Goal: Book appointment/travel/reservation

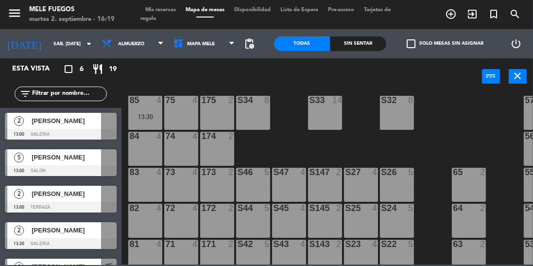
scroll to position [103, 0]
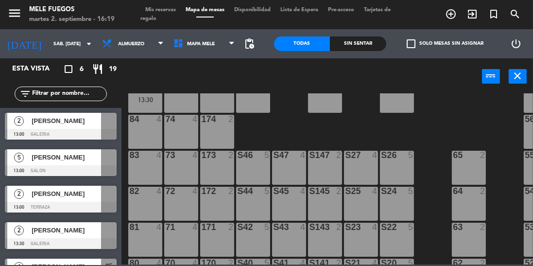
click at [104, 155] on div at bounding box center [109, 157] width 16 height 16
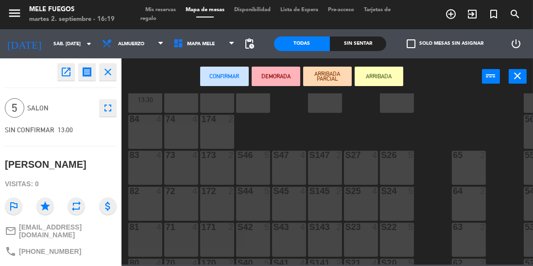
click at [257, 170] on div "S46 5" at bounding box center [253, 168] width 34 height 34
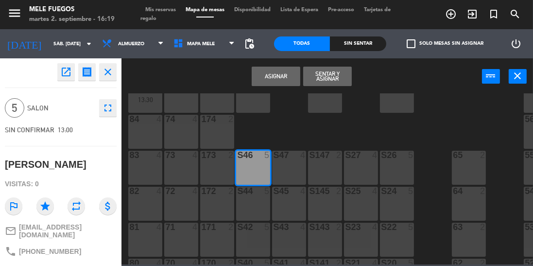
click at [283, 74] on button "Asignar" at bounding box center [276, 76] width 49 height 19
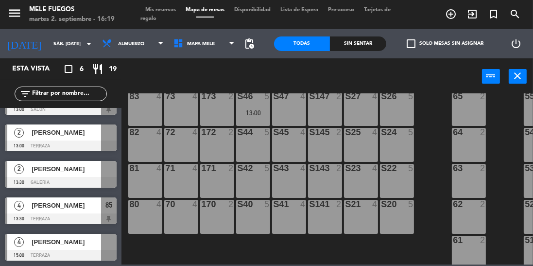
scroll to position [163, 0]
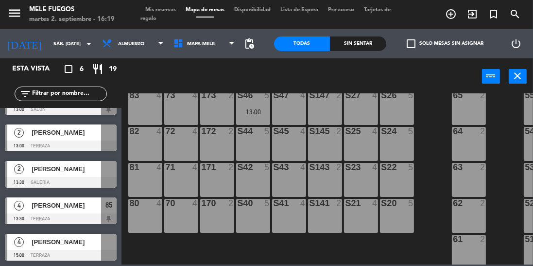
click at [112, 178] on div at bounding box center [61, 182] width 112 height 11
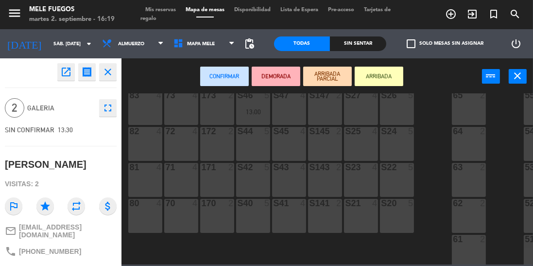
click at [283, 203] on div at bounding box center [289, 203] width 16 height 9
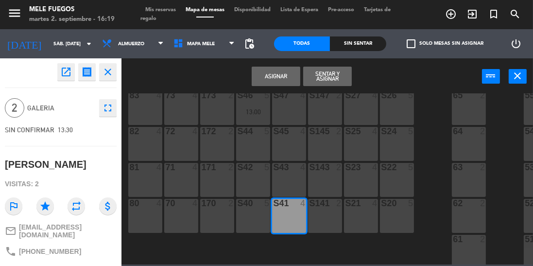
click at [286, 77] on button "Asignar" at bounding box center [276, 76] width 49 height 19
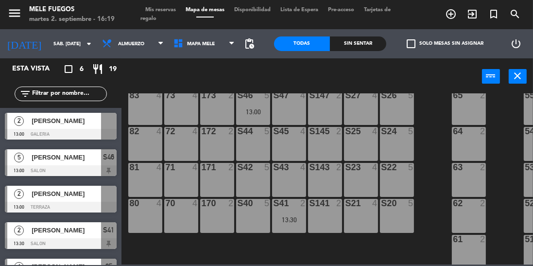
click at [113, 132] on div at bounding box center [61, 134] width 112 height 11
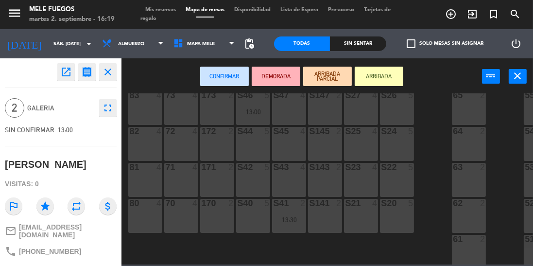
click at [465, 178] on div "63 2" at bounding box center [469, 180] width 34 height 34
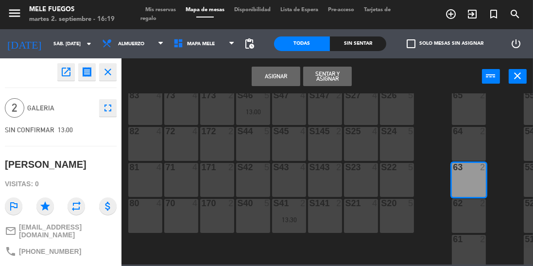
click at [283, 79] on button "Asignar" at bounding box center [276, 76] width 49 height 19
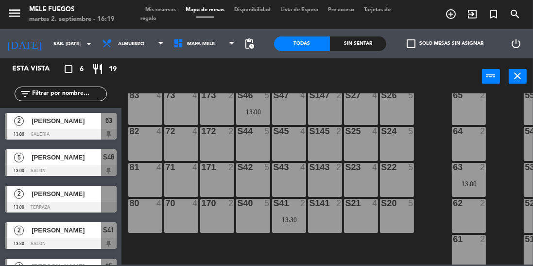
click at [114, 206] on div at bounding box center [61, 207] width 112 height 11
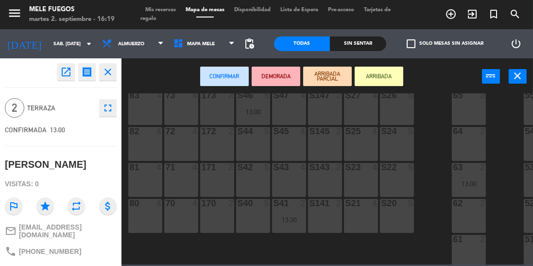
click at [181, 179] on div "71 4" at bounding box center [181, 180] width 34 height 34
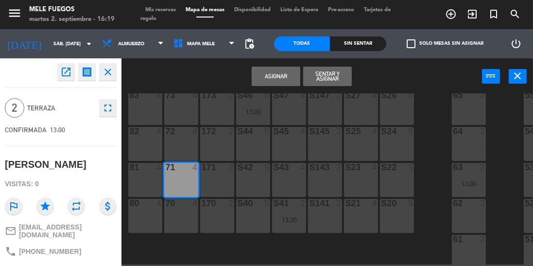
click at [288, 74] on button "Asignar" at bounding box center [276, 76] width 49 height 19
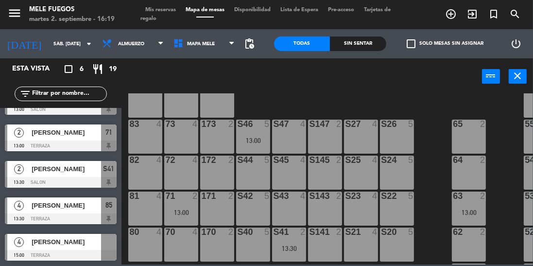
scroll to position [134, 0]
click at [438, 158] on div "100 8 101 8 102 8 103 8 104 8 S32 8 S33 14 S34 8 75 4 85 4 13:30 175 2 57 5 74 …" at bounding box center [330, 178] width 406 height 171
click at [57, 244] on span "[PERSON_NAME]" at bounding box center [66, 242] width 69 height 10
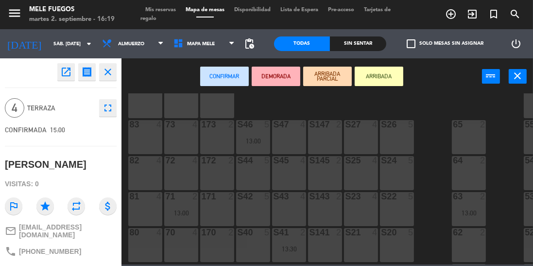
click at [431, 137] on div "100 8 101 8 102 8 103 8 104 8 S32 8 S33 14 S34 8 75 4 85 4 13:30 175 2 57 5 74 …" at bounding box center [330, 178] width 406 height 171
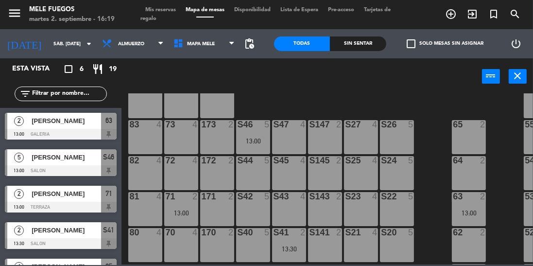
scroll to position [44, 0]
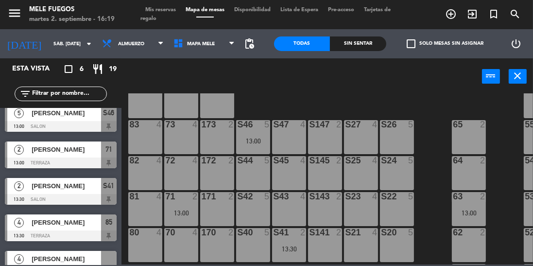
click at [254, 45] on span "pending_actions" at bounding box center [250, 44] width 12 height 12
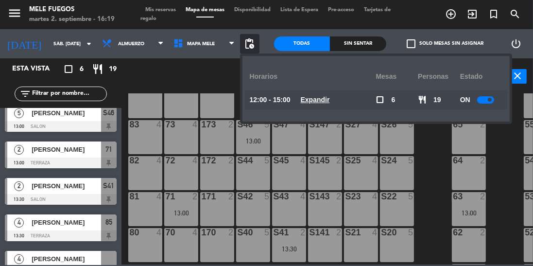
click at [310, 100] on u "Expandir" at bounding box center [315, 100] width 29 height 8
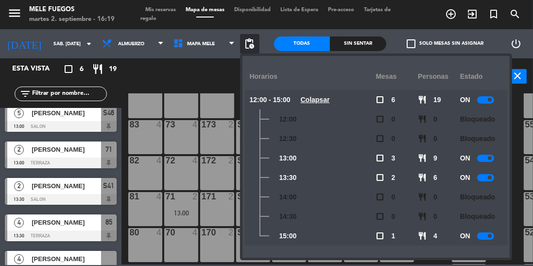
click at [483, 239] on div at bounding box center [485, 235] width 17 height 7
click at [205, 77] on div "power_input close" at bounding box center [301, 76] width 361 height 37
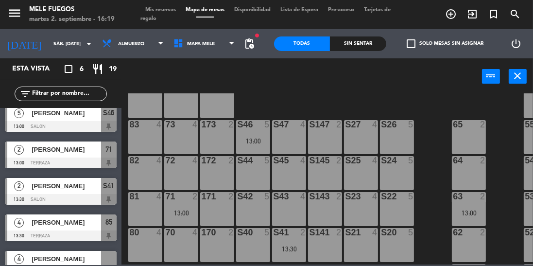
click at [49, 44] on input "sáb. [DATE]" at bounding box center [84, 43] width 71 height 15
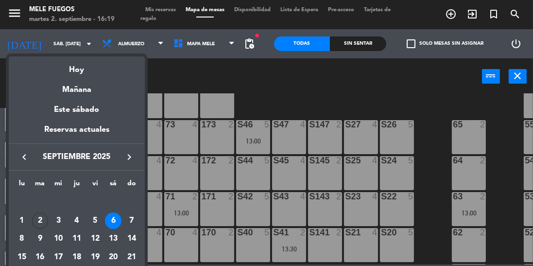
click at [132, 217] on div "7" at bounding box center [131, 220] width 17 height 17
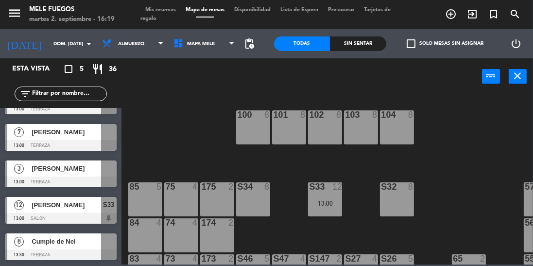
scroll to position [0, 0]
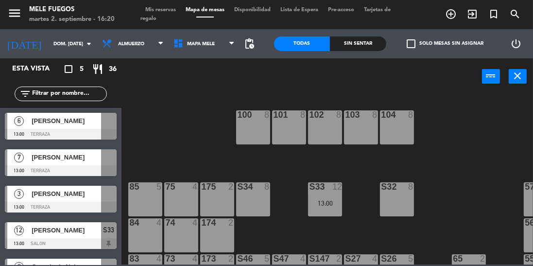
click at [248, 47] on span "pending_actions" at bounding box center [250, 44] width 12 height 12
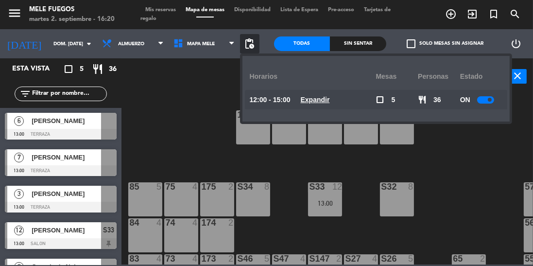
click at [321, 99] on u "Expandir" at bounding box center [315, 100] width 29 height 8
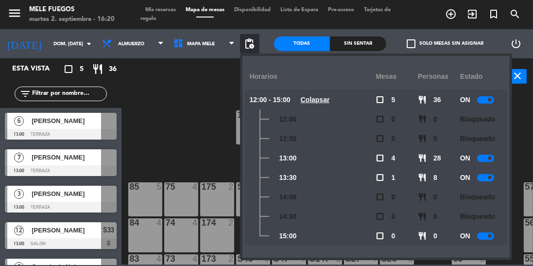
click at [482, 238] on div at bounding box center [485, 235] width 17 height 7
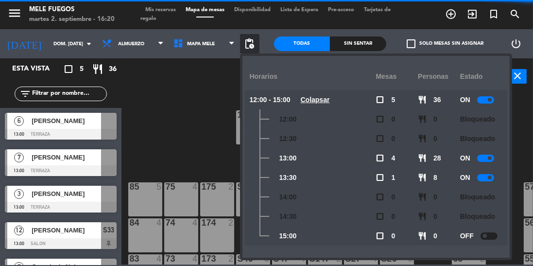
click at [198, 132] on div "100 8 101 8 102 8 103 8 104 8 S32 8 S33 12 13:00 S34 8 75 4 85 5 175 2 57 5 74 …" at bounding box center [330, 178] width 406 height 171
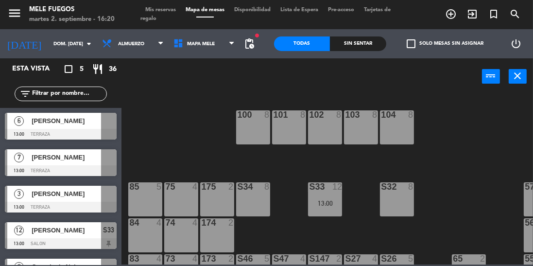
click at [252, 40] on span "pending_actions" at bounding box center [250, 44] width 12 height 12
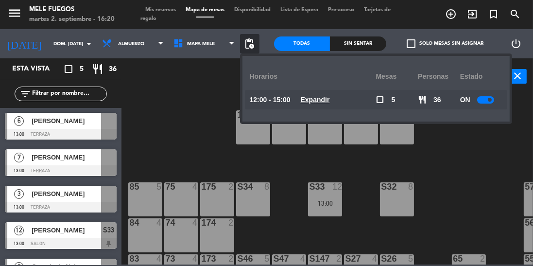
click at [197, 133] on div "100 8 101 8 102 8 103 8 104 8 S32 8 S33 12 13:00 S34 8 75 4 85 5 175 2 57 5 74 …" at bounding box center [330, 178] width 406 height 171
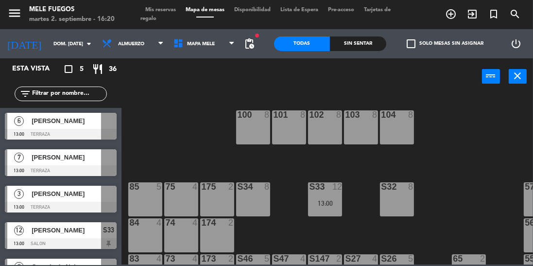
click at [49, 43] on input "dom. [DATE]" at bounding box center [84, 43] width 71 height 15
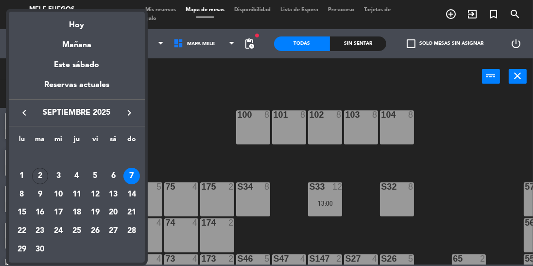
click at [99, 171] on div "5" at bounding box center [95, 176] width 17 height 17
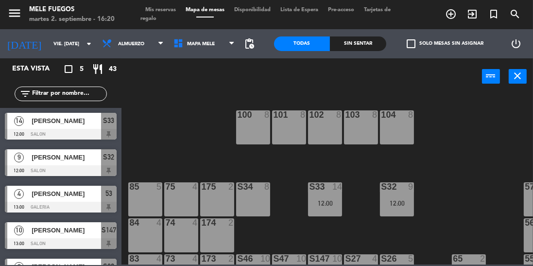
click at [249, 46] on span "pending_actions" at bounding box center [250, 44] width 12 height 12
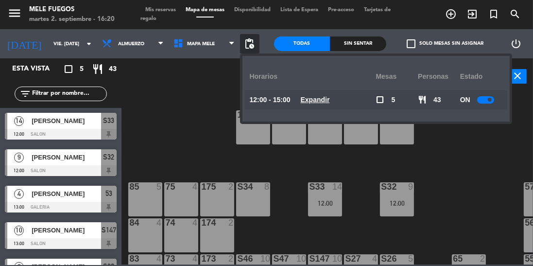
click at [316, 103] on span "Expandir" at bounding box center [315, 99] width 29 height 11
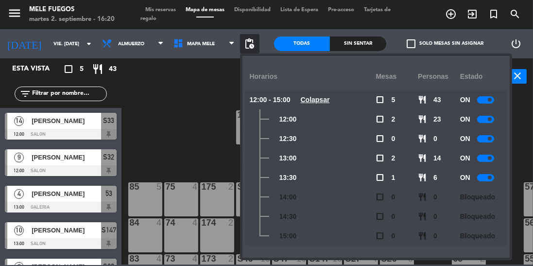
click at [208, 107] on div "100 8 101 8 102 8 103 8 104 8 S32 9 12:00 S33 14 12:00 S34 8 75 4 85 5 175 2 57…" at bounding box center [330, 178] width 406 height 171
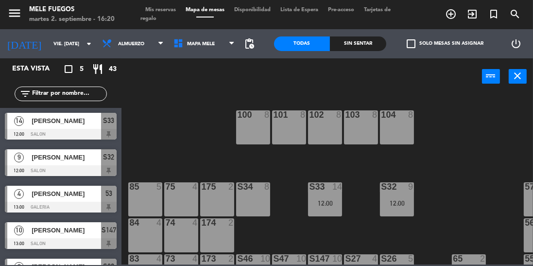
click at [52, 37] on input "vie. [DATE]" at bounding box center [84, 43] width 71 height 15
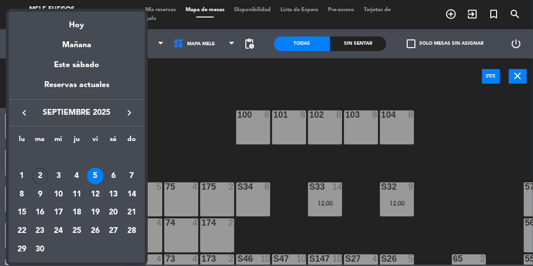
click at [116, 176] on div "6" at bounding box center [113, 176] width 17 height 17
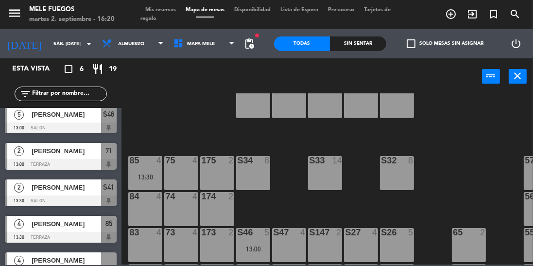
scroll to position [30, 0]
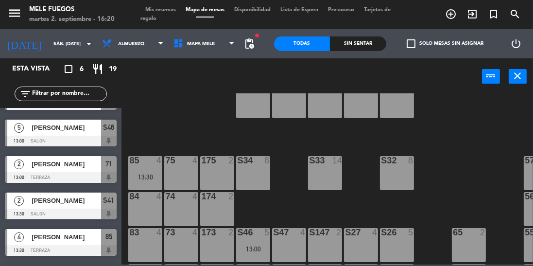
click at [155, 173] on div "13:30" at bounding box center [145, 176] width 34 height 7
click at [205, 122] on div "100 8 101 8 102 8 103 8 104 8 S32 8 S33 14 S34 8 75 4 85 4 13:30 175 2 57 5 74 …" at bounding box center [330, 178] width 406 height 171
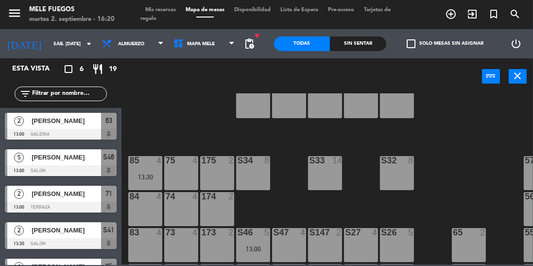
click at [59, 44] on input "sáb. [DATE]" at bounding box center [84, 43] width 71 height 15
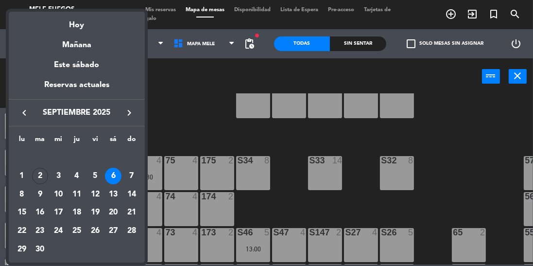
click at [133, 180] on div "7" at bounding box center [131, 176] width 17 height 17
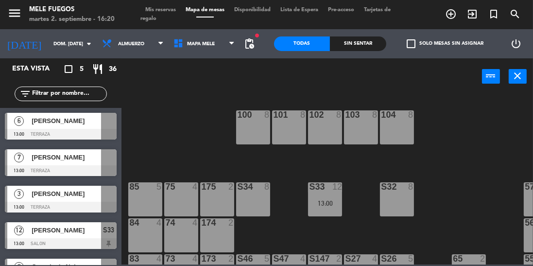
scroll to position [25, 0]
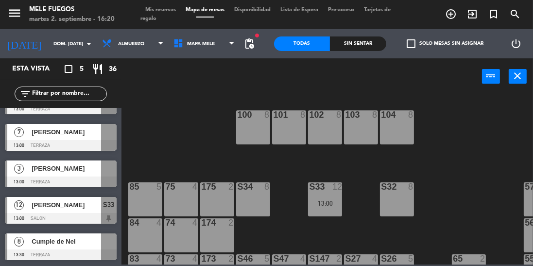
click at [108, 251] on div at bounding box center [61, 254] width 112 height 11
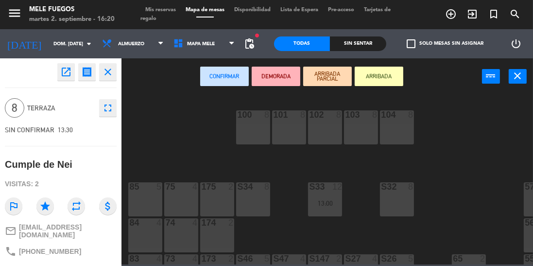
click at [144, 198] on div "85 5" at bounding box center [145, 199] width 34 height 34
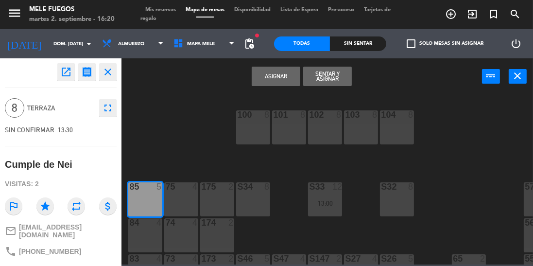
click at [180, 195] on div "75 4" at bounding box center [181, 199] width 34 height 34
click at [218, 201] on div "175 2" at bounding box center [217, 199] width 34 height 34
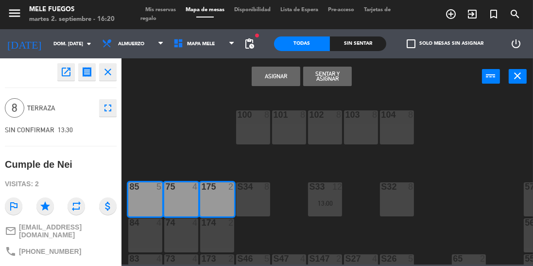
click at [271, 74] on button "Asignar" at bounding box center [276, 76] width 49 height 19
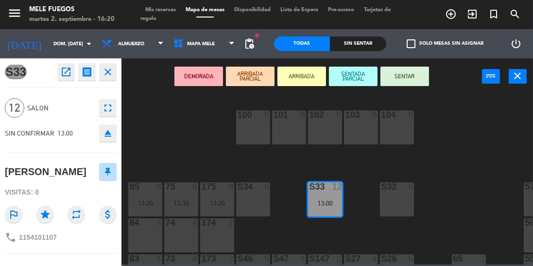
click at [285, 165] on div "100 8 101 8 102 8 103 8 104 8 S32 8 S33 12 13:00 S34 8 75 8 13:30 85 8 13:30 17…" at bounding box center [330, 178] width 406 height 171
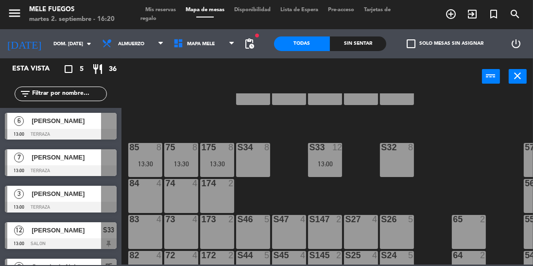
scroll to position [41, 0]
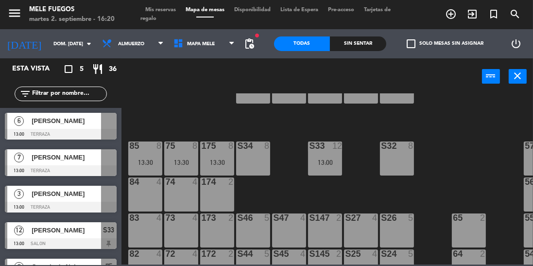
click at [100, 166] on div at bounding box center [61, 170] width 112 height 11
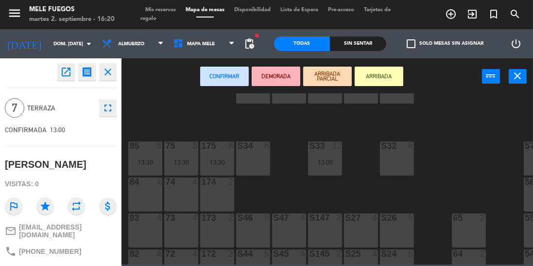
click at [152, 188] on div "84 4" at bounding box center [145, 194] width 34 height 34
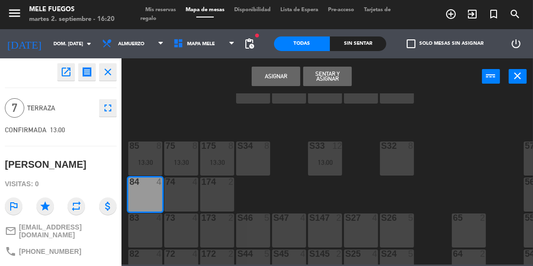
click at [185, 197] on div "74 4" at bounding box center [181, 194] width 34 height 34
click at [275, 79] on button "Asignar" at bounding box center [276, 76] width 49 height 19
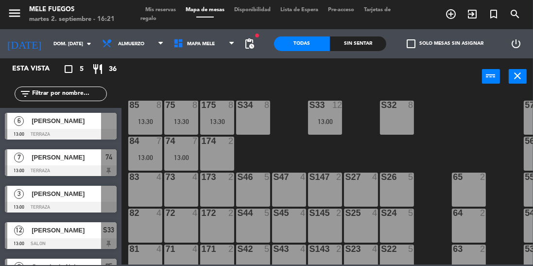
scroll to position [87, 0]
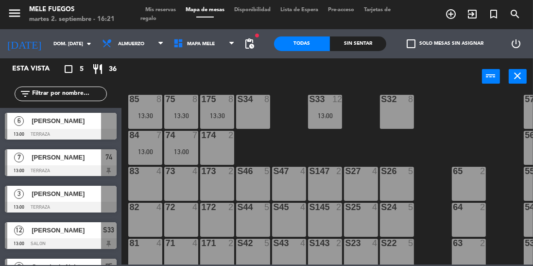
click at [107, 127] on div at bounding box center [109, 121] width 16 height 16
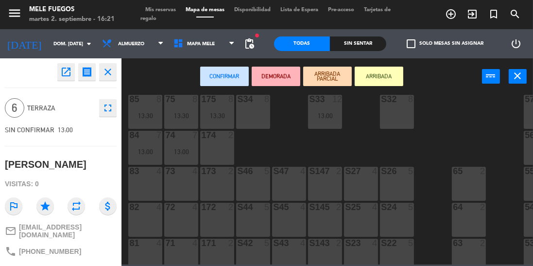
click at [145, 177] on div "83 4" at bounding box center [145, 184] width 34 height 34
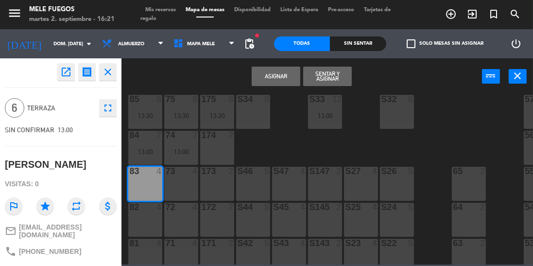
click at [185, 180] on div "73 4" at bounding box center [181, 184] width 34 height 34
click at [272, 80] on button "Asignar" at bounding box center [276, 76] width 49 height 19
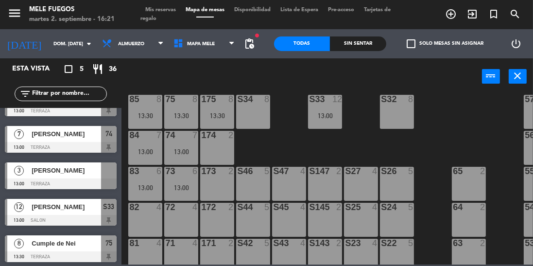
scroll to position [25, 0]
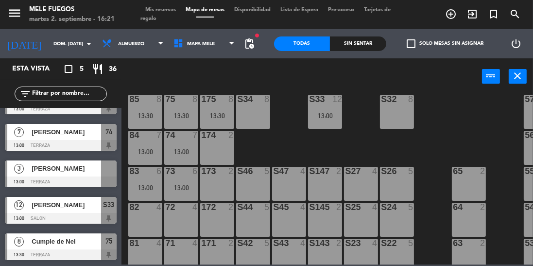
click at [115, 172] on div at bounding box center [109, 168] width 16 height 16
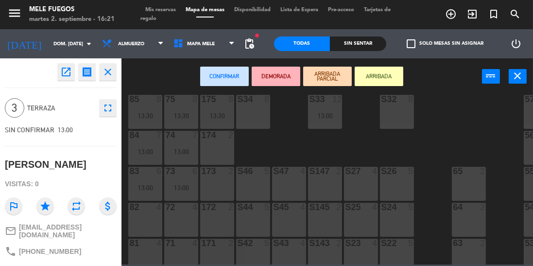
click at [148, 220] on div "82 4" at bounding box center [145, 220] width 34 height 34
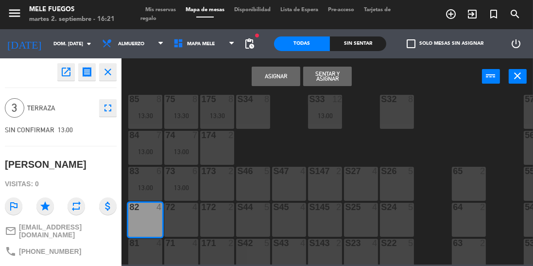
click at [275, 76] on button "Asignar" at bounding box center [276, 76] width 49 height 19
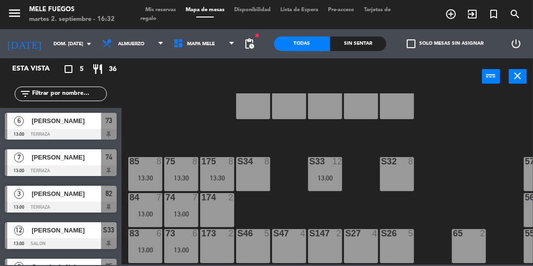
scroll to position [0, 0]
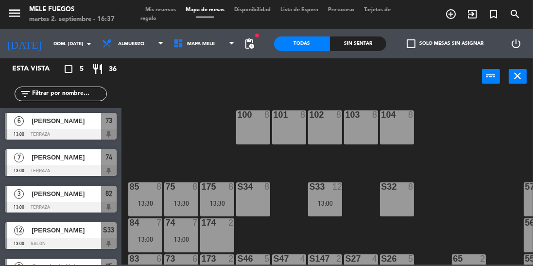
click at [49, 38] on input "dom. [DATE]" at bounding box center [84, 43] width 71 height 15
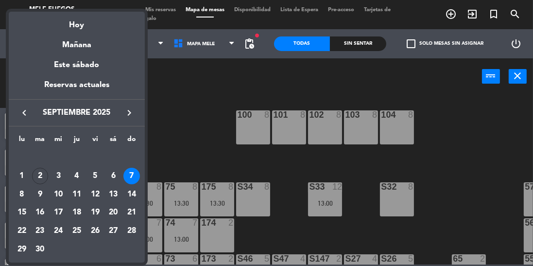
click at [46, 185] on td "9" at bounding box center [40, 194] width 18 height 18
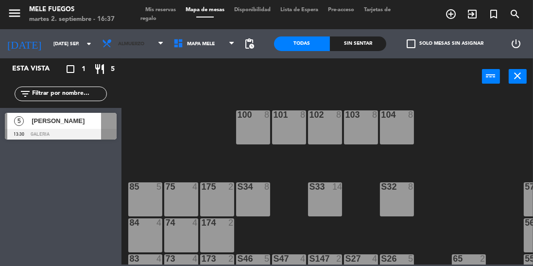
click at [130, 46] on span "Almuerzo" at bounding box center [131, 43] width 26 height 5
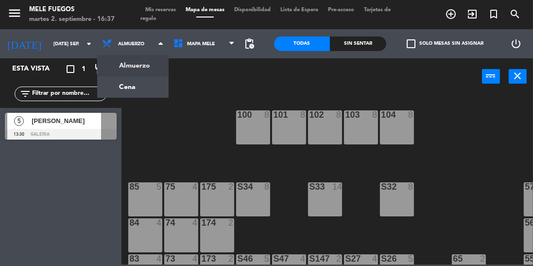
click at [49, 36] on input "[DATE] sep." at bounding box center [84, 43] width 71 height 15
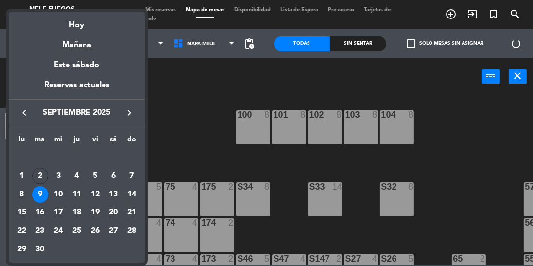
click at [40, 175] on div "2" at bounding box center [40, 176] width 17 height 17
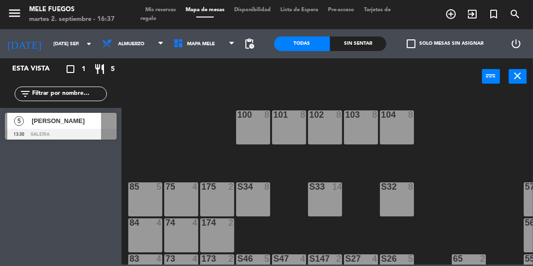
type input "[DATE] sep."
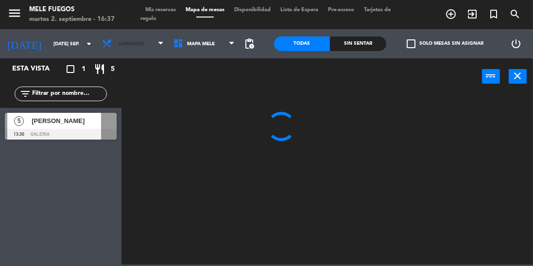
click at [132, 40] on span "Almuerzo" at bounding box center [132, 43] width 71 height 21
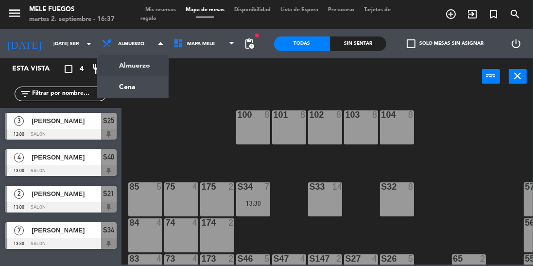
click at [111, 61] on ng-component "menu Mele Fuegos martes 2. septiembre - 16:37 Mis reservas Mapa de mesas Dispon…" at bounding box center [266, 132] width 533 height 264
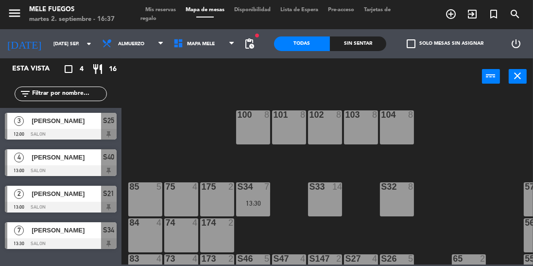
click at [135, 44] on span "Almuerzo" at bounding box center [131, 43] width 26 height 5
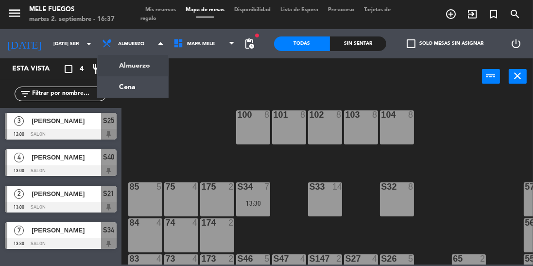
click at [120, 80] on ng-component "menu Mele Fuegos martes 2. septiembre - 16:37 Mis reservas Mapa de mesas Dispon…" at bounding box center [266, 132] width 533 height 264
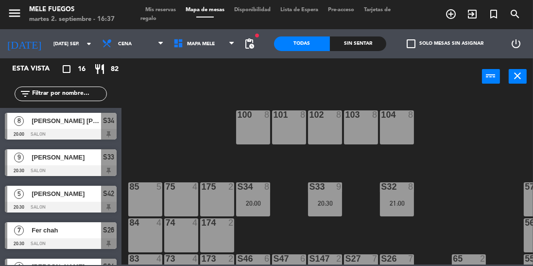
click at [328, 203] on div "20:30" at bounding box center [325, 203] width 34 height 7
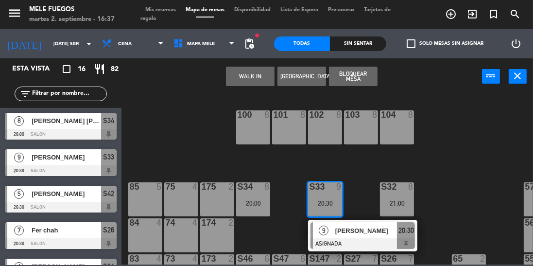
click at [448, 165] on div "100 8 101 8 102 8 103 8 104 8 S32 8 21:00 S33 9 20:30 9 [PERSON_NAME] ASIGNADA …" at bounding box center [330, 178] width 406 height 171
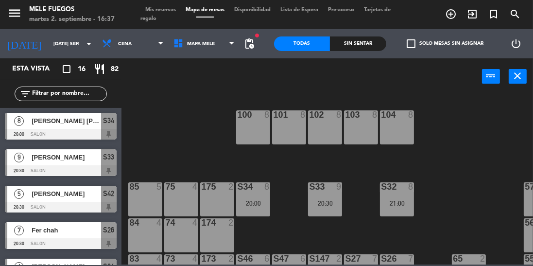
click at [159, 8] on span "Mis reservas" at bounding box center [160, 9] width 40 height 5
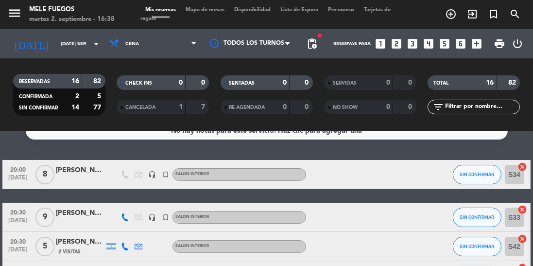
scroll to position [39, 0]
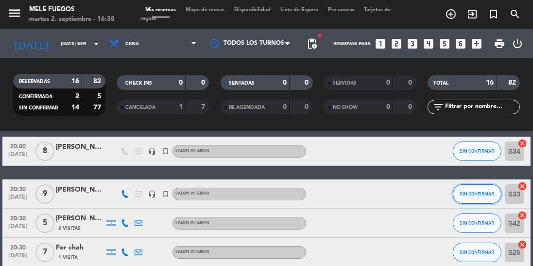
click at [473, 196] on span "SIN CONFIRMAR" at bounding box center [477, 193] width 34 height 5
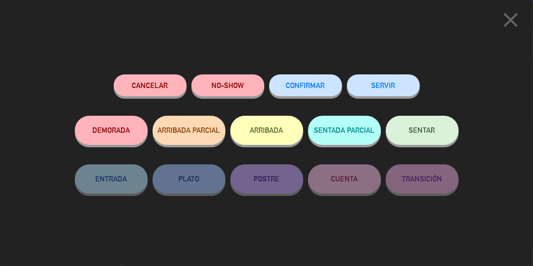
click at [160, 83] on button "Cancelar" at bounding box center [150, 85] width 73 height 22
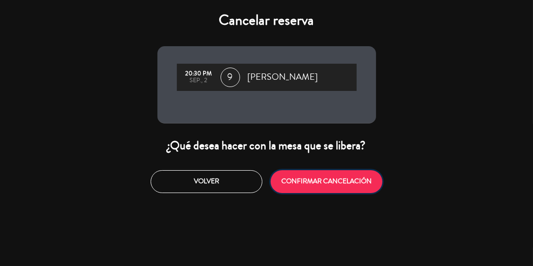
click at [307, 188] on button "CONFIRMAR CANCELACIÓN" at bounding box center [327, 181] width 112 height 23
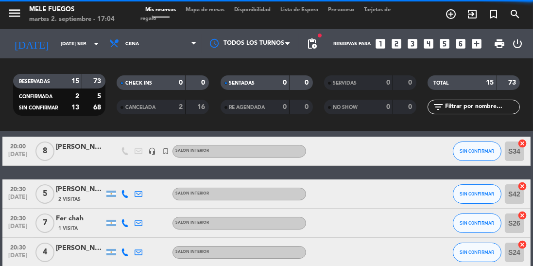
click at [56, 43] on input "[DATE] sep." at bounding box center [91, 43] width 71 height 15
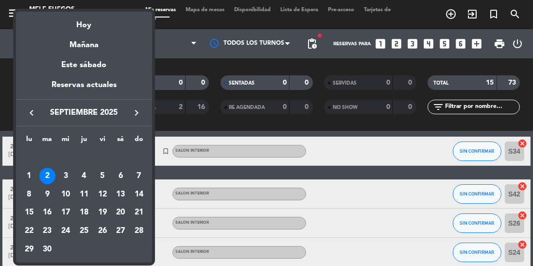
click at [121, 173] on div "6" at bounding box center [120, 176] width 17 height 17
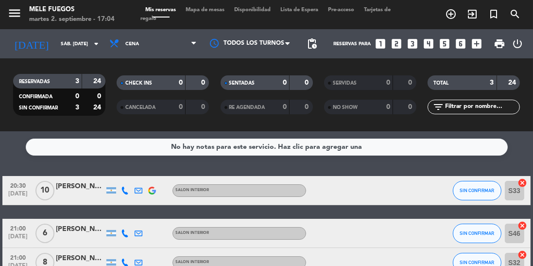
scroll to position [13, 0]
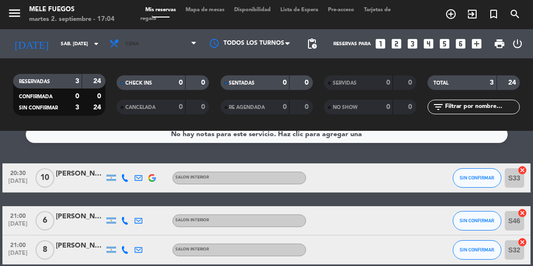
click at [130, 37] on span "Cena" at bounding box center [152, 43] width 97 height 21
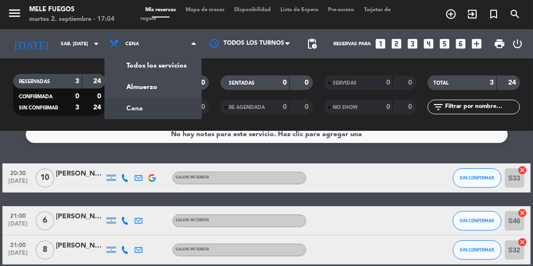
click at [136, 88] on div "menu Mele Fuegos martes 2. septiembre - 17:04 Mis reservas Mapa de mesas Dispon…" at bounding box center [266, 65] width 533 height 131
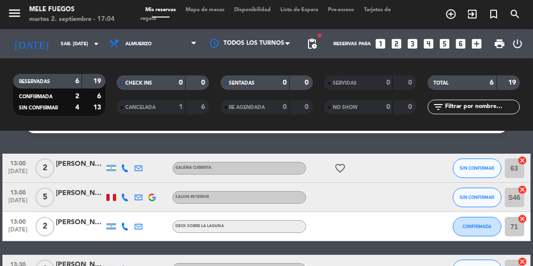
scroll to position [22, 0]
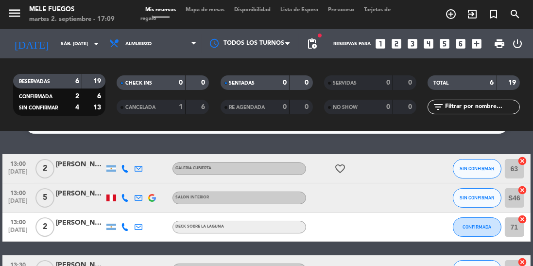
click at [56, 44] on input "sáb. [DATE]" at bounding box center [91, 43] width 71 height 15
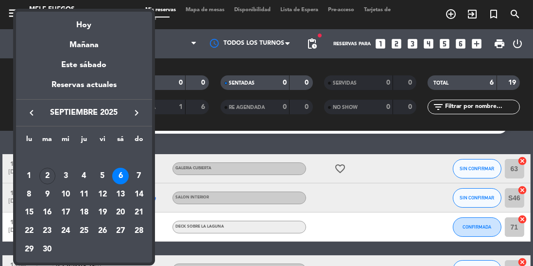
click at [48, 172] on div "2" at bounding box center [47, 176] width 17 height 17
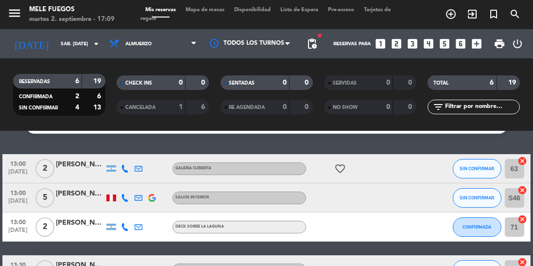
type input "[DATE] sep."
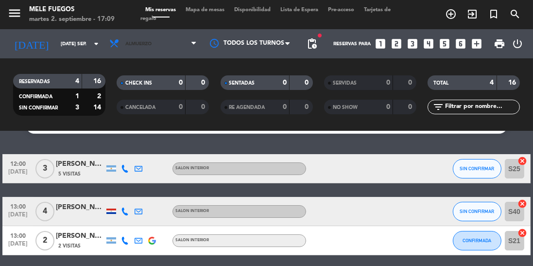
click at [137, 44] on span "Almuerzo" at bounding box center [138, 43] width 26 height 5
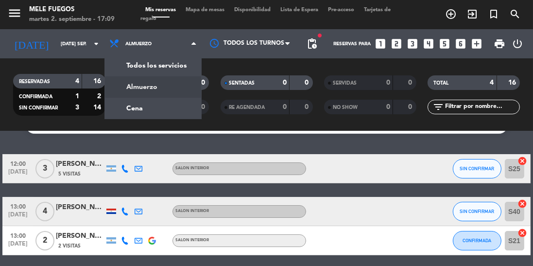
click at [144, 107] on div "menu Mele Fuegos martes 2. septiembre - 17:09 Mis reservas Mapa de mesas Dispon…" at bounding box center [266, 65] width 533 height 131
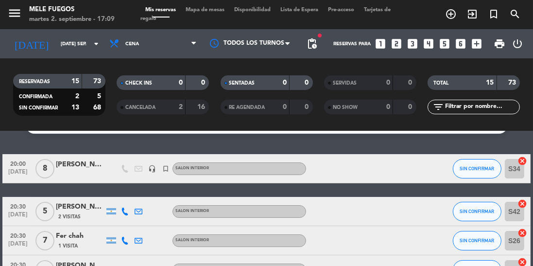
click at [209, 12] on span "Mapa de mesas" at bounding box center [205, 9] width 49 height 5
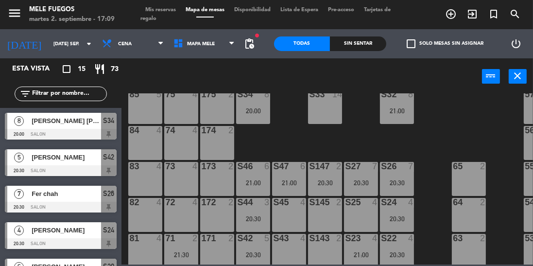
scroll to position [92, 0]
click at [450, 110] on div "100 8 101 8 102 8 103 8 104 8 S32 8 21:00 S33 14 S34 8 20:00 75 4 85 5 175 2 57…" at bounding box center [330, 178] width 406 height 171
click at [434, 135] on div "100 8 101 8 102 8 103 8 104 8 S32 8 21:00 S33 14 S34 8 20:00 75 4 85 5 175 2 57…" at bounding box center [330, 178] width 406 height 171
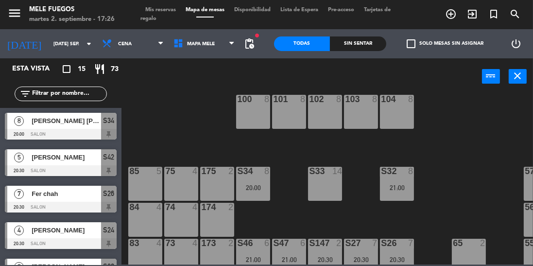
click at [290, 161] on div "100 8 101 8 102 8 103 8 104 8 S32 8 21:00 S33 14 S34 8 20:00 75 4 85 5 175 2 57…" at bounding box center [330, 178] width 406 height 171
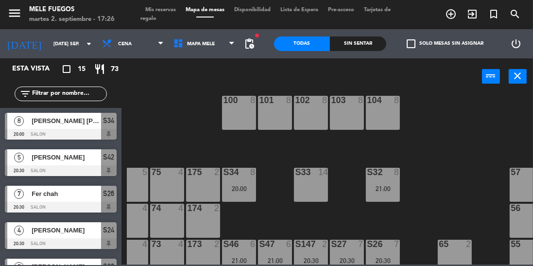
scroll to position [15, 20]
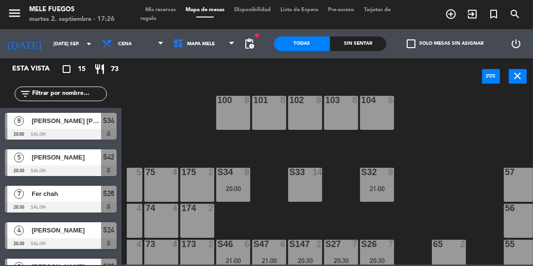
click at [275, 156] on div "100 8 101 8 102 8 103 8 104 8 S32 8 21:00 S33 14 S34 8 20:00 75 4 85 5 175 2 57…" at bounding box center [330, 178] width 406 height 171
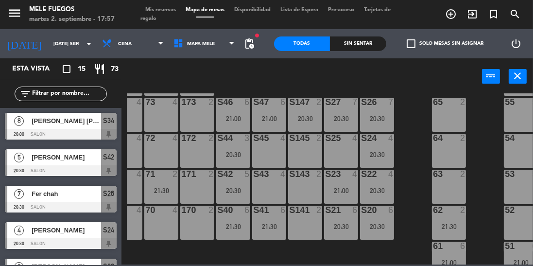
scroll to position [159, 20]
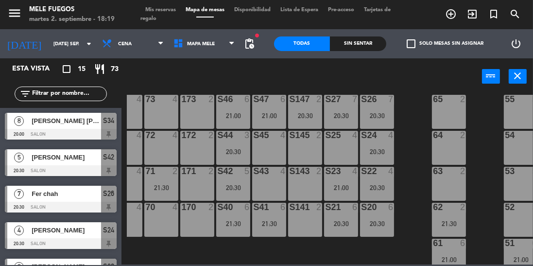
click at [60, 42] on input "[DATE] sep." at bounding box center [84, 43] width 71 height 15
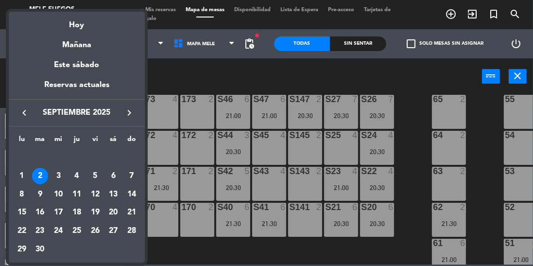
click at [88, 167] on td "5" at bounding box center [95, 176] width 18 height 18
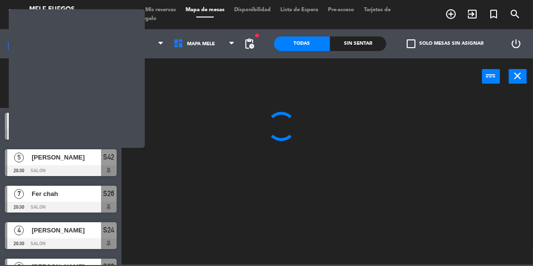
scroll to position [0, 0]
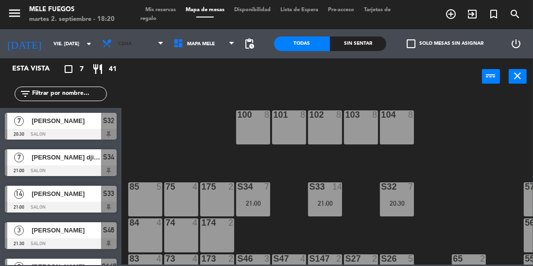
click at [137, 45] on span "Cena" at bounding box center [132, 43] width 71 height 21
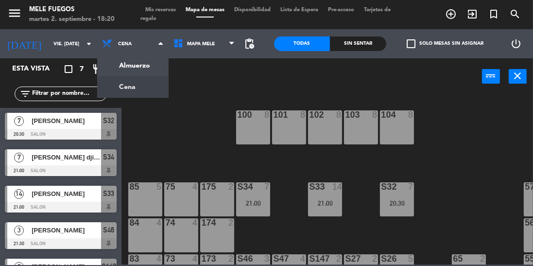
click at [131, 75] on ng-component "menu Mele Fuegos martes 2. septiembre - 18:20 Mis reservas Mapa de mesas Dispon…" at bounding box center [266, 132] width 533 height 264
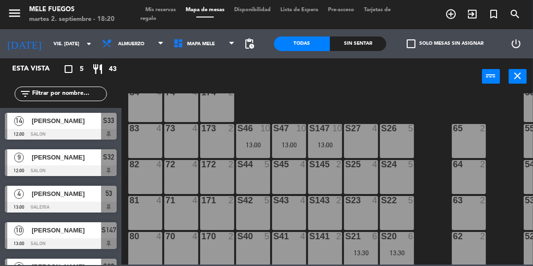
scroll to position [130, 0]
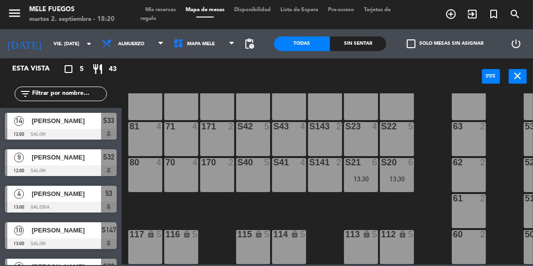
click at [421, 158] on div "6" at bounding box center [413, 162] width 16 height 9
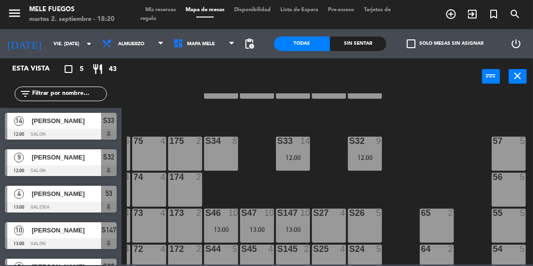
scroll to position [53, 32]
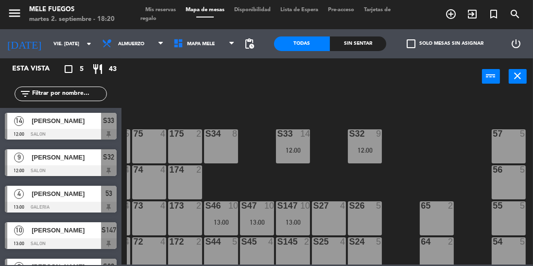
click at [287, 152] on div "12:00" at bounding box center [293, 150] width 34 height 7
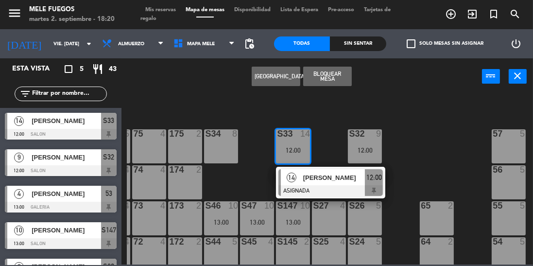
click at [227, 185] on div "100 8 101 8 102 8 103 8 104 8 S32 9 12:00 S33 14 12:00 14 [PERSON_NAME] ASIGNAD…" at bounding box center [330, 178] width 406 height 171
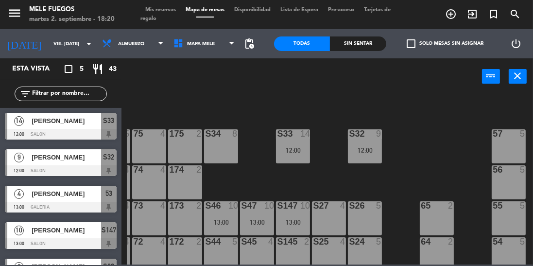
click at [226, 219] on div "13:00" at bounding box center [221, 222] width 34 height 7
click at [221, 183] on div "100 8 101 8 102 8 103 8 104 8 S32 9 12:00 S33 14 12:00 S34 8 75 4 85 5 175 2 57…" at bounding box center [330, 178] width 406 height 171
click at [254, 217] on div "S47 10 13:00" at bounding box center [257, 218] width 34 height 34
click at [230, 182] on div "100 8 101 8 102 8 103 8 104 8 S32 9 12:00 S33 14 12:00 S34 8 75 4 85 5 175 2 57…" at bounding box center [330, 178] width 406 height 171
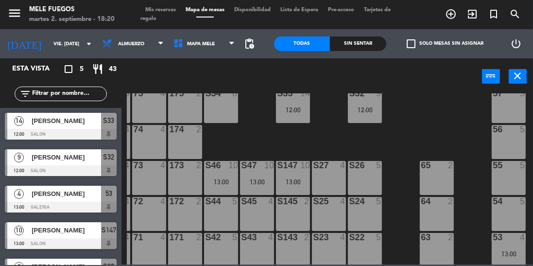
scroll to position [93, 32]
click at [236, 178] on div "13:00" at bounding box center [221, 181] width 34 height 7
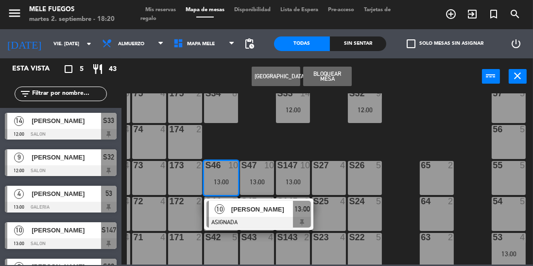
click at [241, 214] on div "[PERSON_NAME]" at bounding box center [261, 209] width 63 height 16
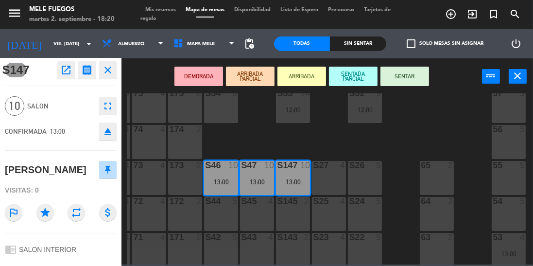
scroll to position [0, 0]
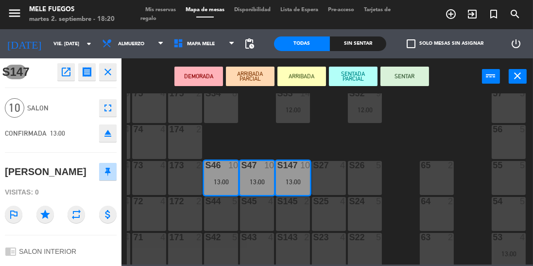
click at [260, 134] on div "100 8 101 8 102 8 103 8 104 8 S32 9 12:00 S33 14 12:00 S34 8 75 4 85 5 175 2 57…" at bounding box center [330, 178] width 406 height 171
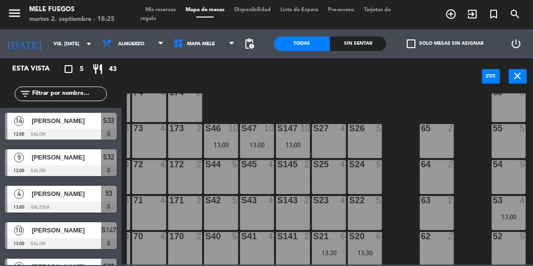
scroll to position [134, 32]
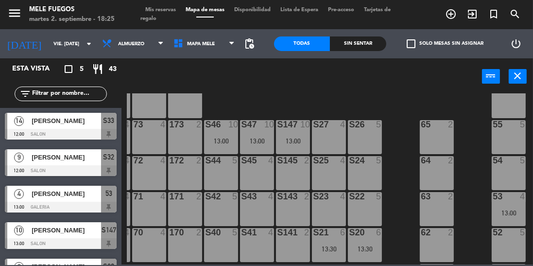
click at [70, 50] on input "vie. [DATE]" at bounding box center [84, 43] width 71 height 15
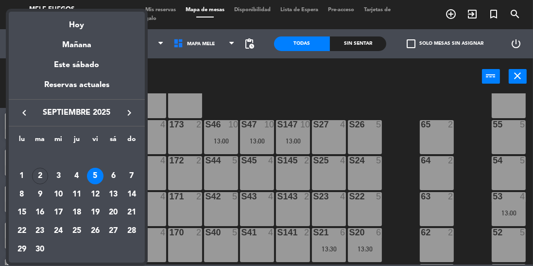
click at [37, 175] on div "2" at bounding box center [40, 176] width 17 height 17
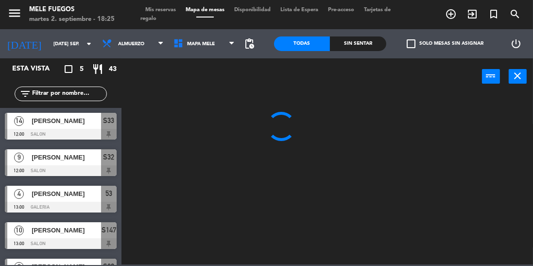
scroll to position [0, 0]
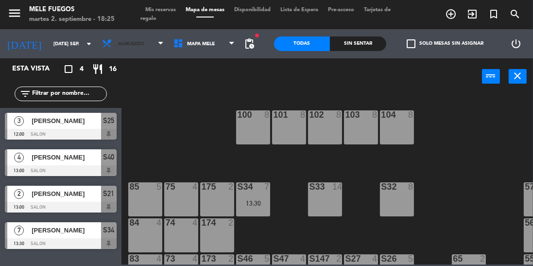
click at [129, 33] on span "Almuerzo" at bounding box center [132, 43] width 71 height 21
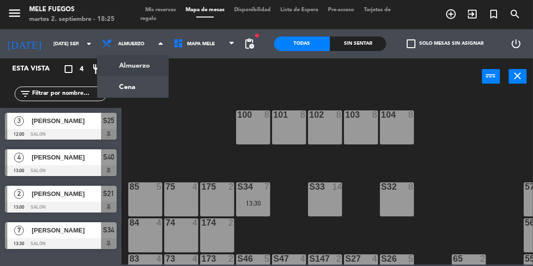
click at [139, 84] on ng-component "menu Mele Fuegos martes 2. septiembre - 18:25 Mis reservas Mapa de mesas Dispon…" at bounding box center [266, 132] width 533 height 264
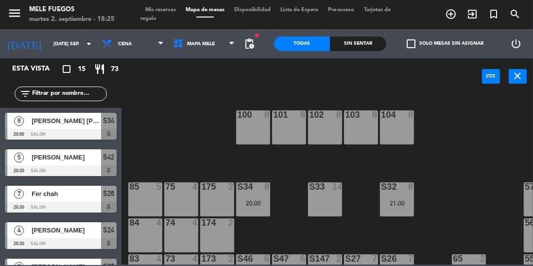
click at [447, 180] on div "100 8 101 8 102 8 103 8 104 8 S32 8 21:00 S33 14 S34 8 20:00 75 4 85 5 175 2 57…" at bounding box center [330, 178] width 406 height 171
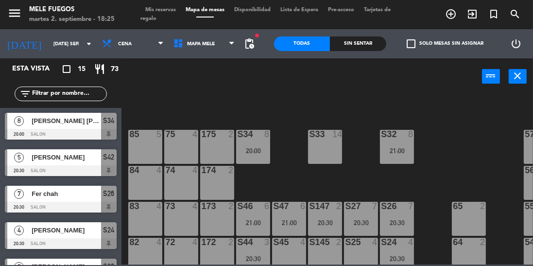
scroll to position [58, 0]
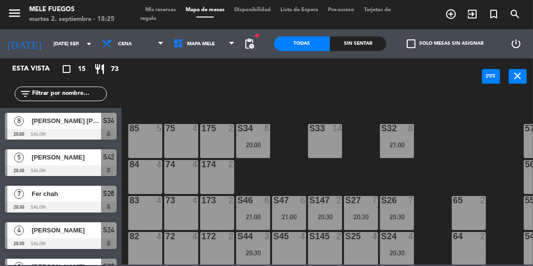
click at [400, 145] on div "21:00" at bounding box center [397, 144] width 34 height 7
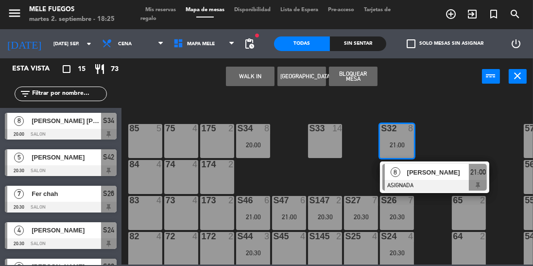
click at [453, 127] on div "100 8 101 8 102 8 103 8 104 8 S32 8 21:00 8 Carolina Guttelsohn ASIGNADA 21:00 …" at bounding box center [330, 178] width 406 height 171
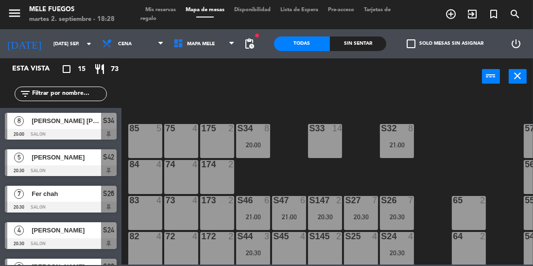
click at [66, 43] on input "[DATE] sep." at bounding box center [84, 43] width 71 height 15
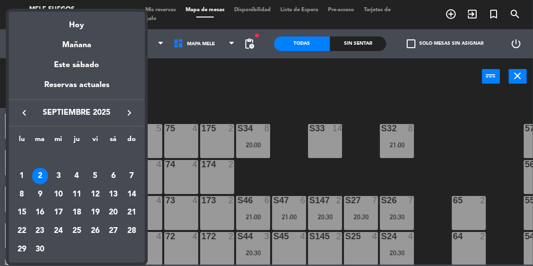
click at [84, 214] on div "18" at bounding box center [77, 212] width 17 height 17
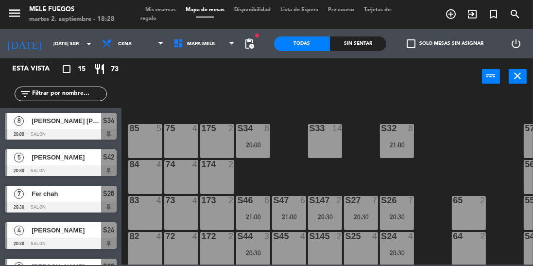
type input "[DEMOGRAPHIC_DATA] [DATE]"
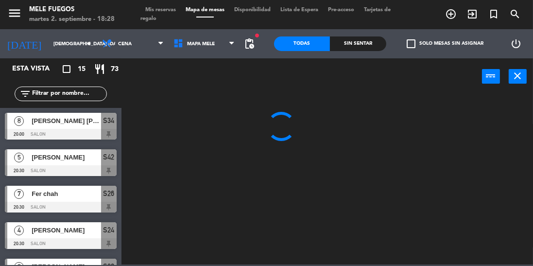
scroll to position [0, 0]
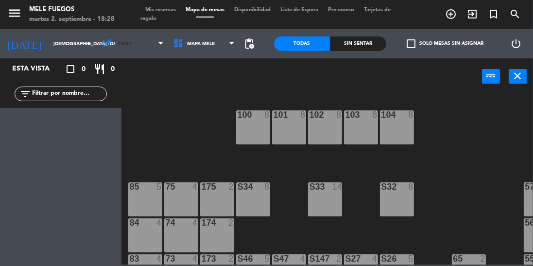
click at [136, 48] on span "Cena" at bounding box center [132, 43] width 71 height 21
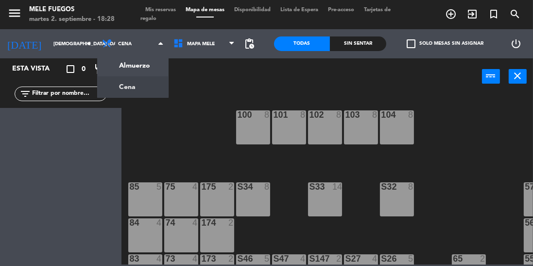
click at [147, 69] on ng-component "menu Mele Fuegos martes 2. septiembre - 18:28 Mis reservas Mapa de mesas Dispon…" at bounding box center [266, 132] width 533 height 264
